Goal: Information Seeking & Learning: Learn about a topic

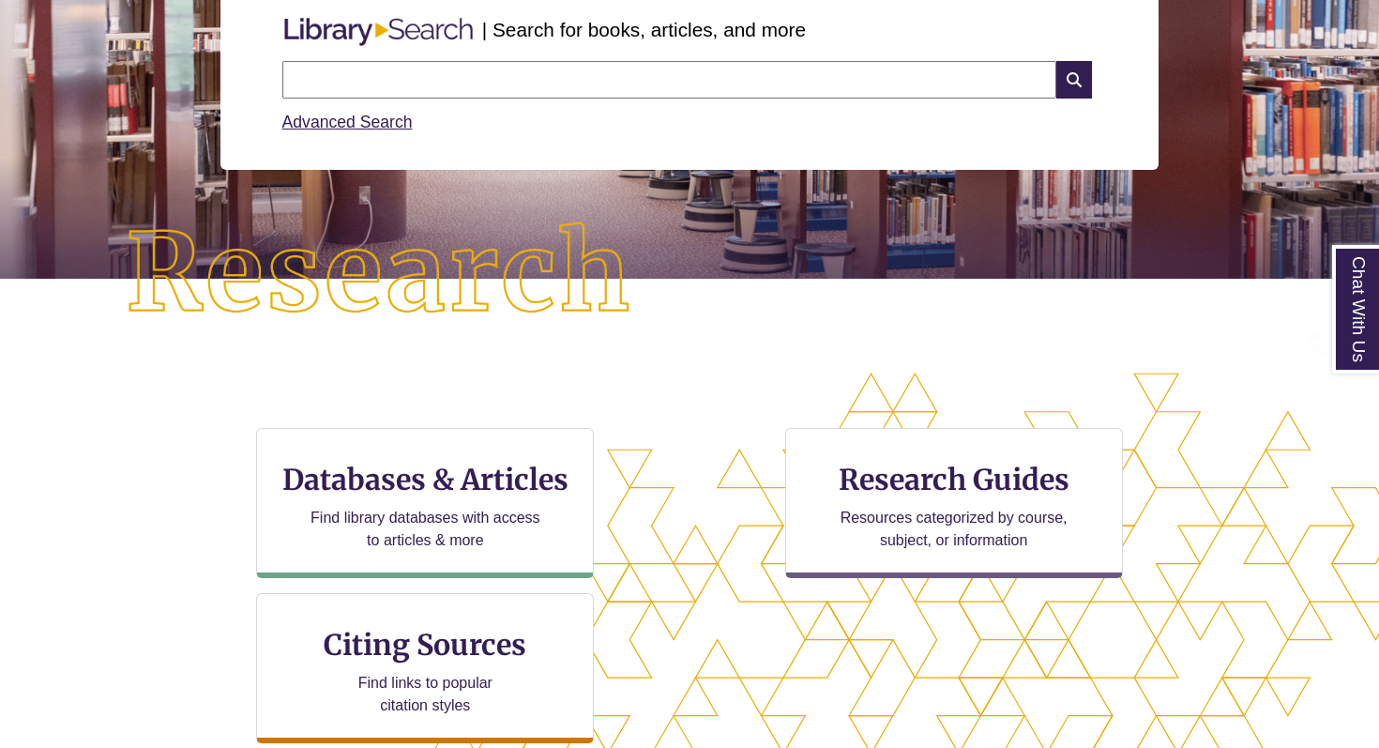
scroll to position [354, 0]
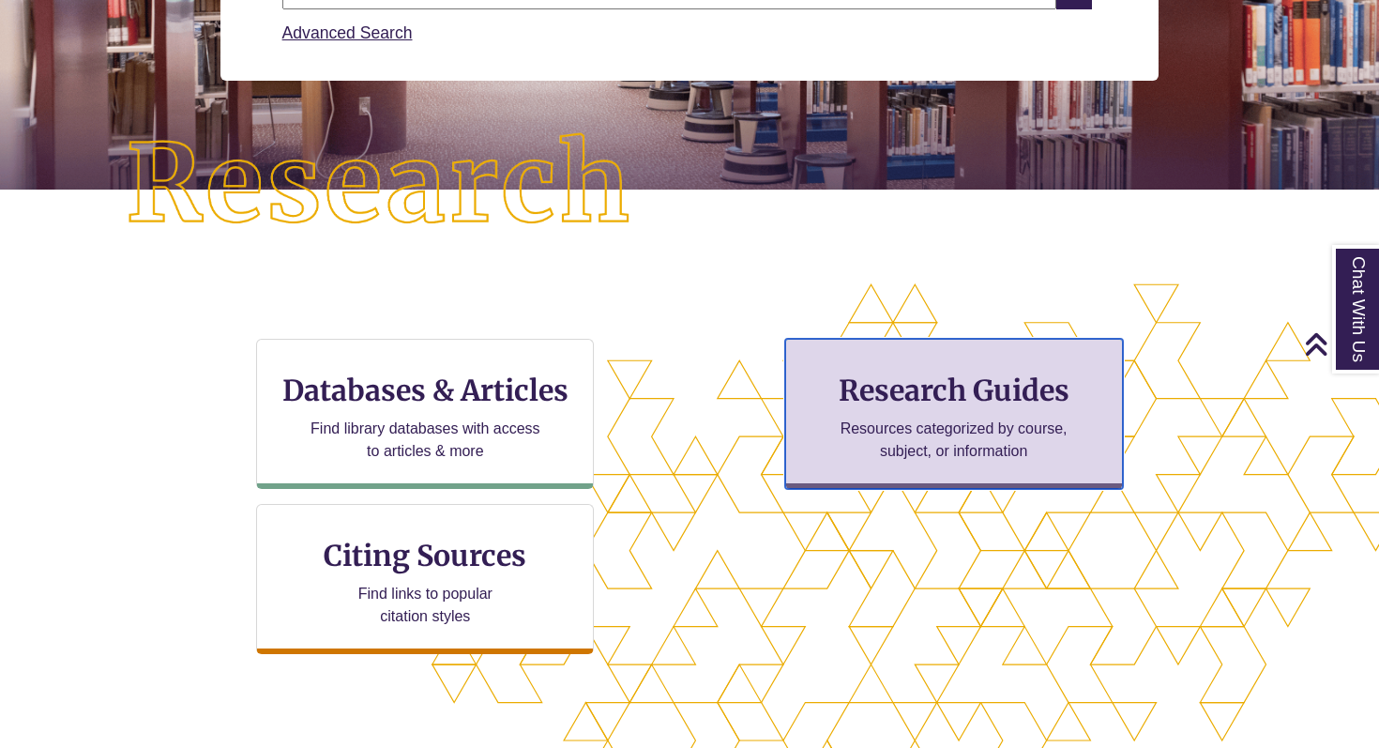
click at [1023, 405] on h3 "Research Guides" at bounding box center [954, 390] width 306 height 36
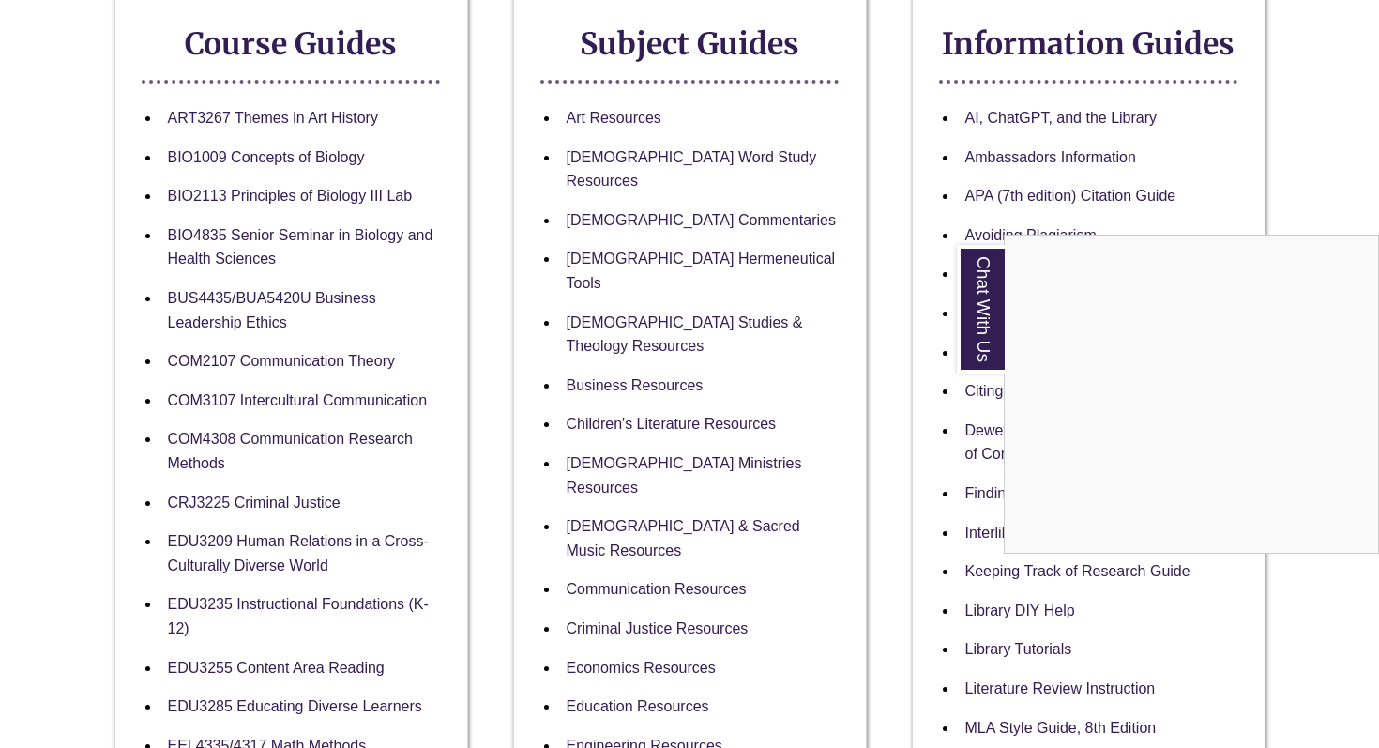
scroll to position [371, 0]
click at [980, 272] on link "Chat With Us" at bounding box center [981, 309] width 48 height 129
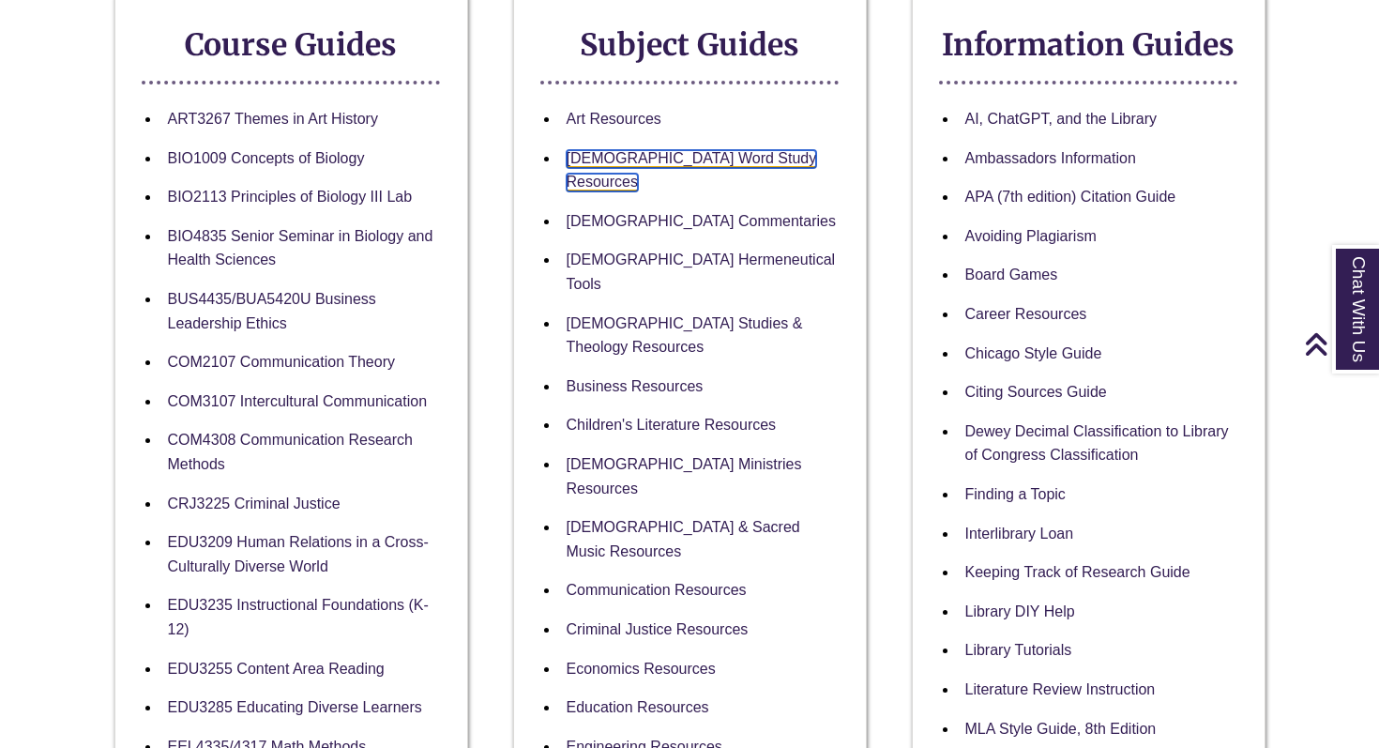
click at [677, 159] on link "[DEMOGRAPHIC_DATA] Word Study Resources" at bounding box center [692, 171] width 250 height 42
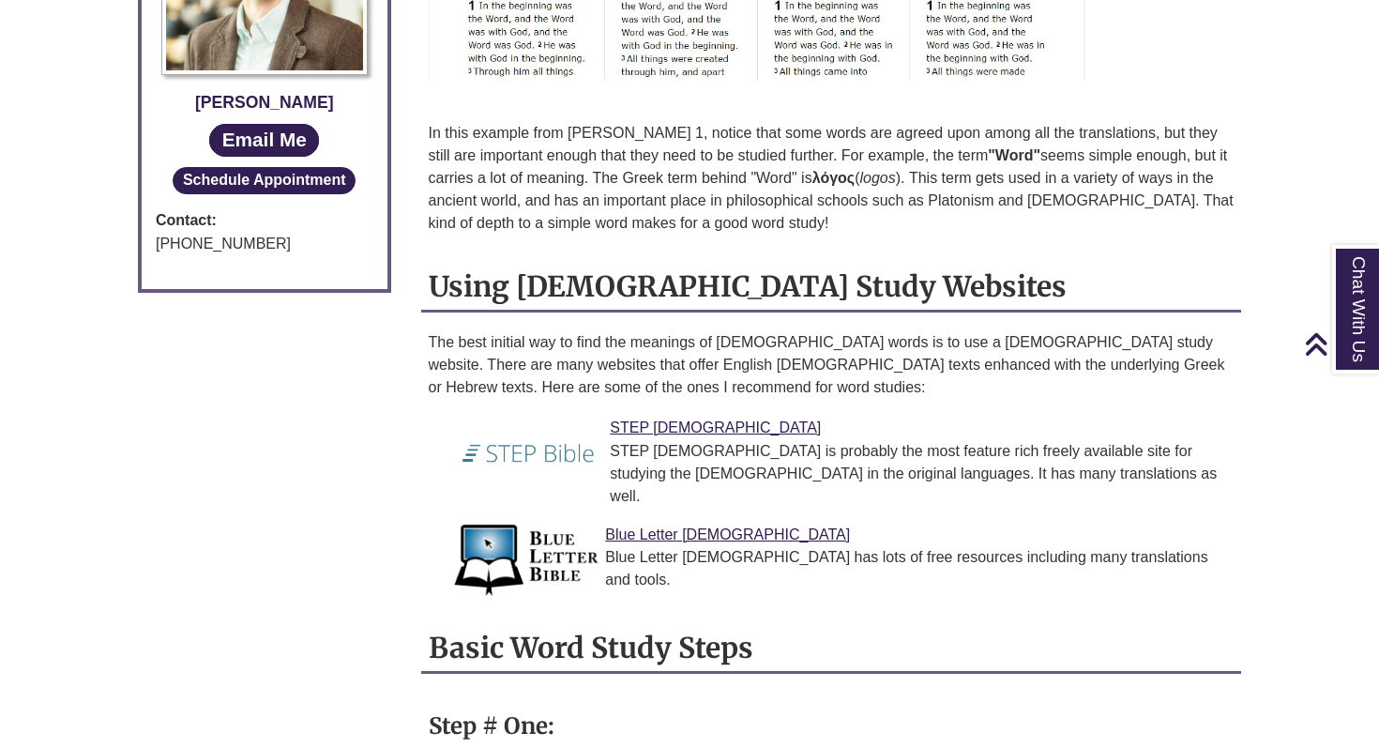
scroll to position [1277, 0]
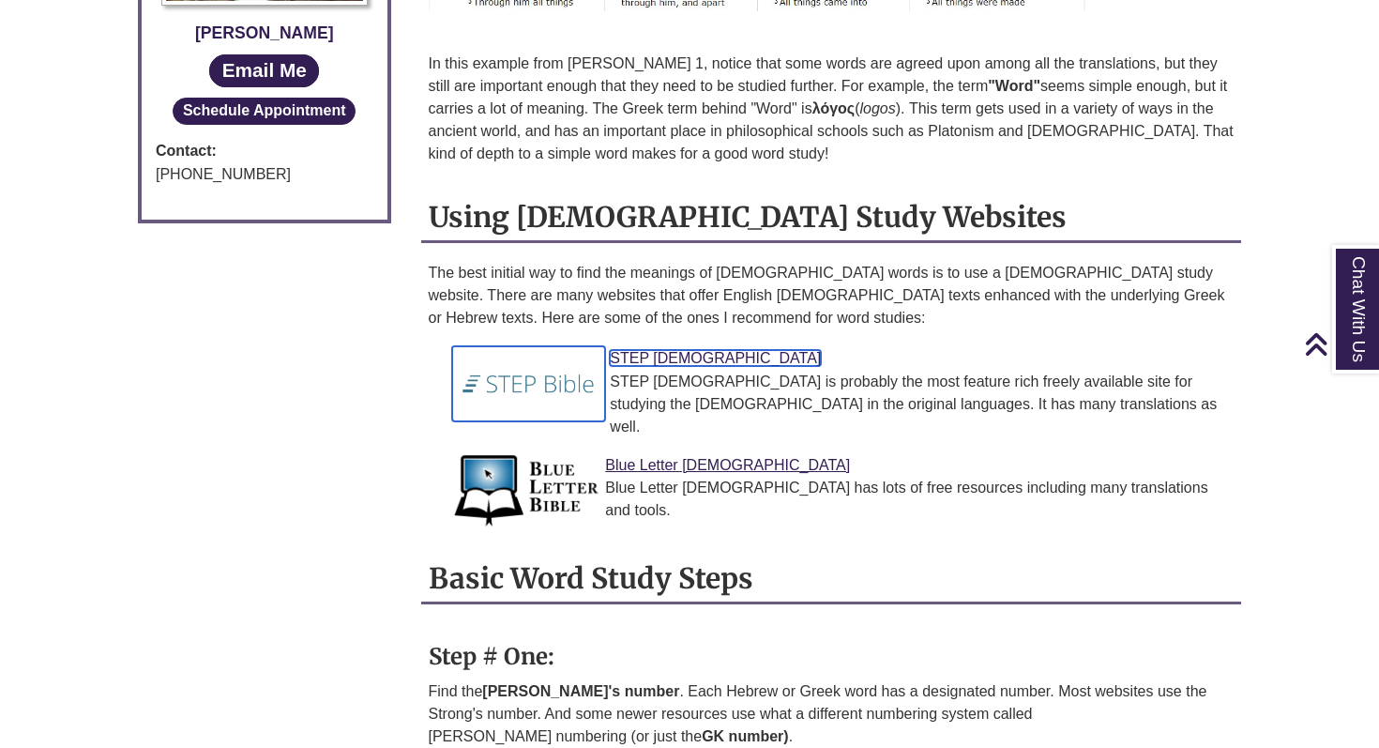
click at [645, 350] on link "STEP Bible" at bounding box center [715, 358] width 211 height 16
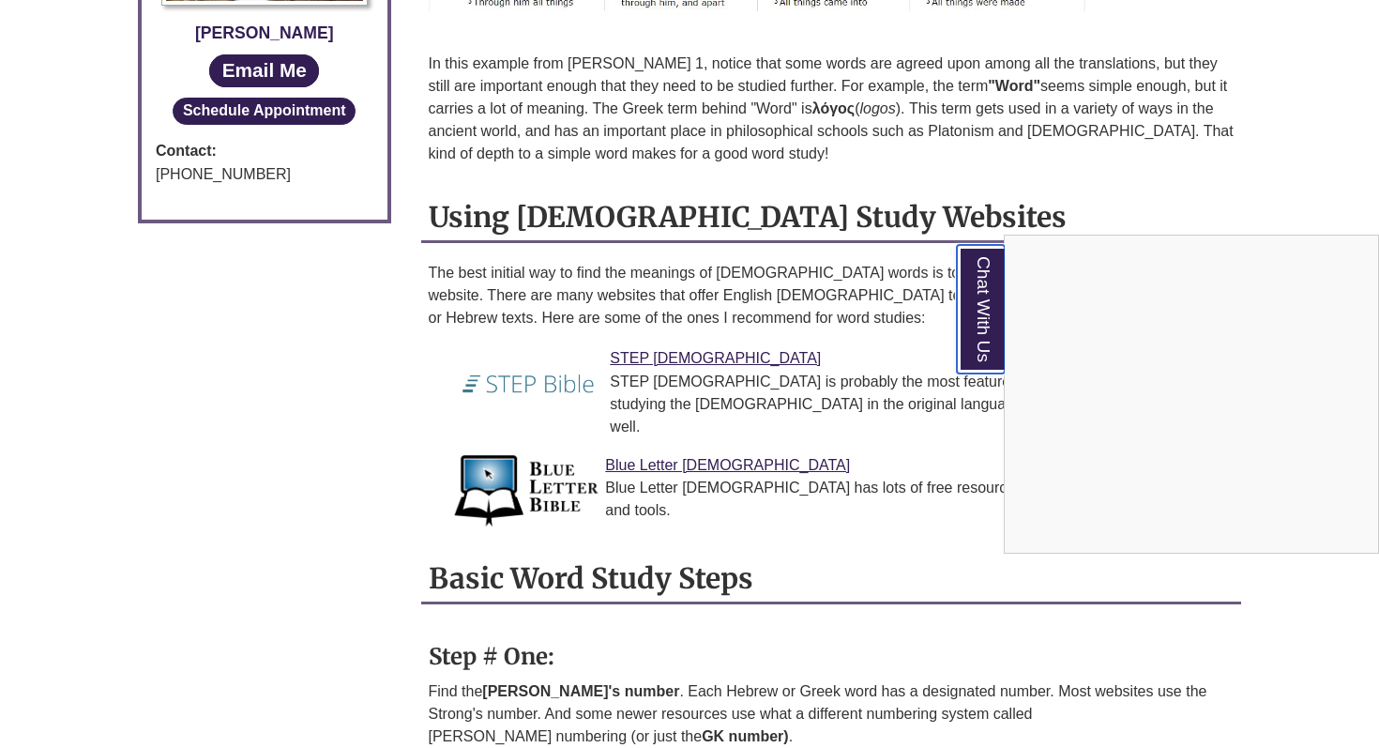
click at [992, 301] on link "Chat With Us" at bounding box center [981, 309] width 48 height 129
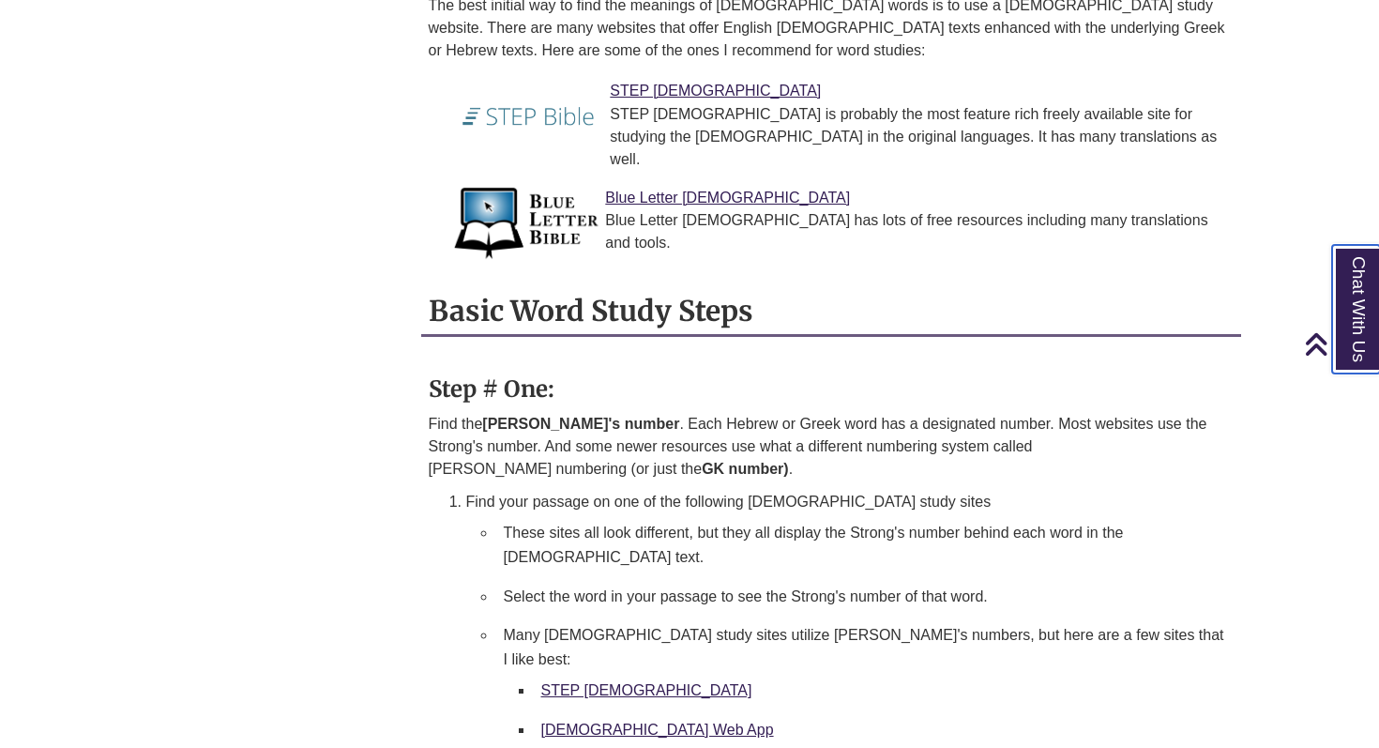
scroll to position [1545, 0]
